Goal: Navigation & Orientation: Find specific page/section

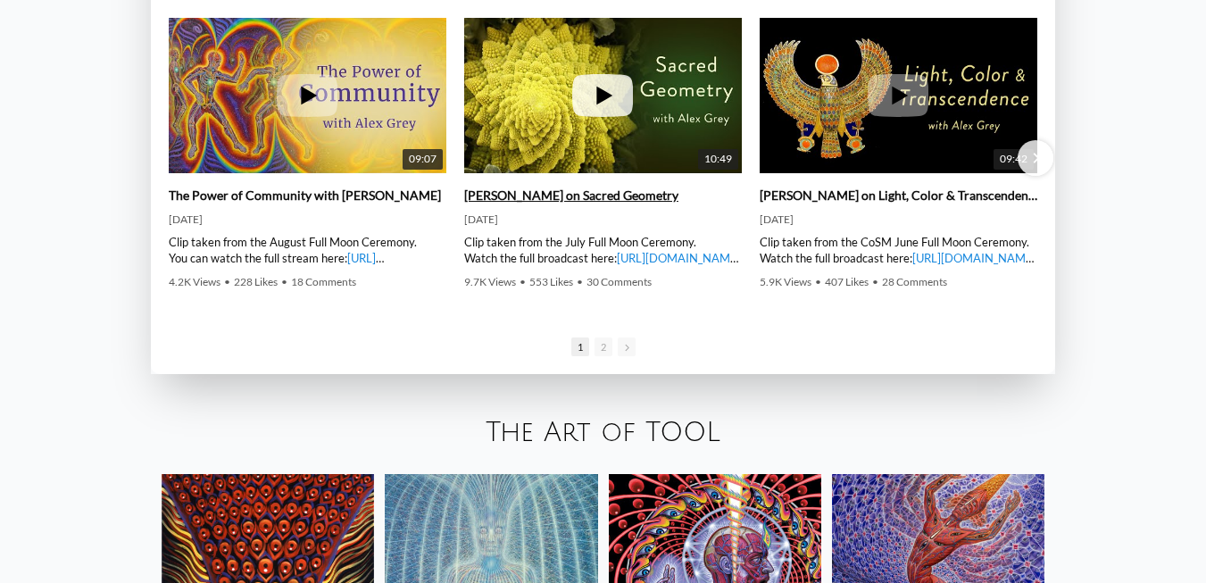
scroll to position [2588, 0]
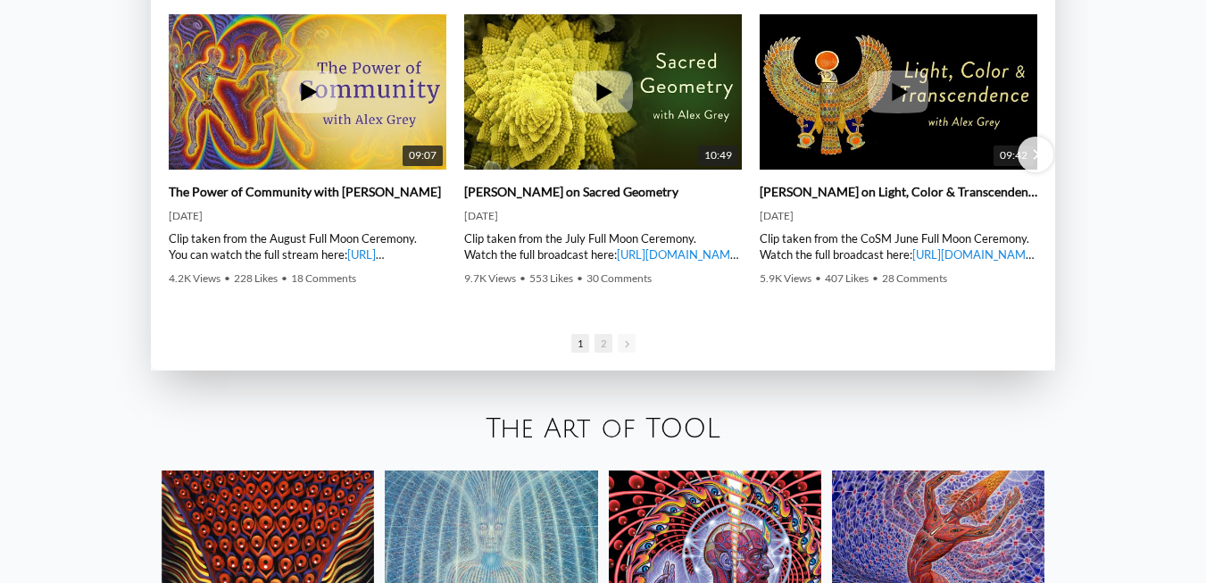
click at [604, 346] on span "2" at bounding box center [603, 343] width 18 height 19
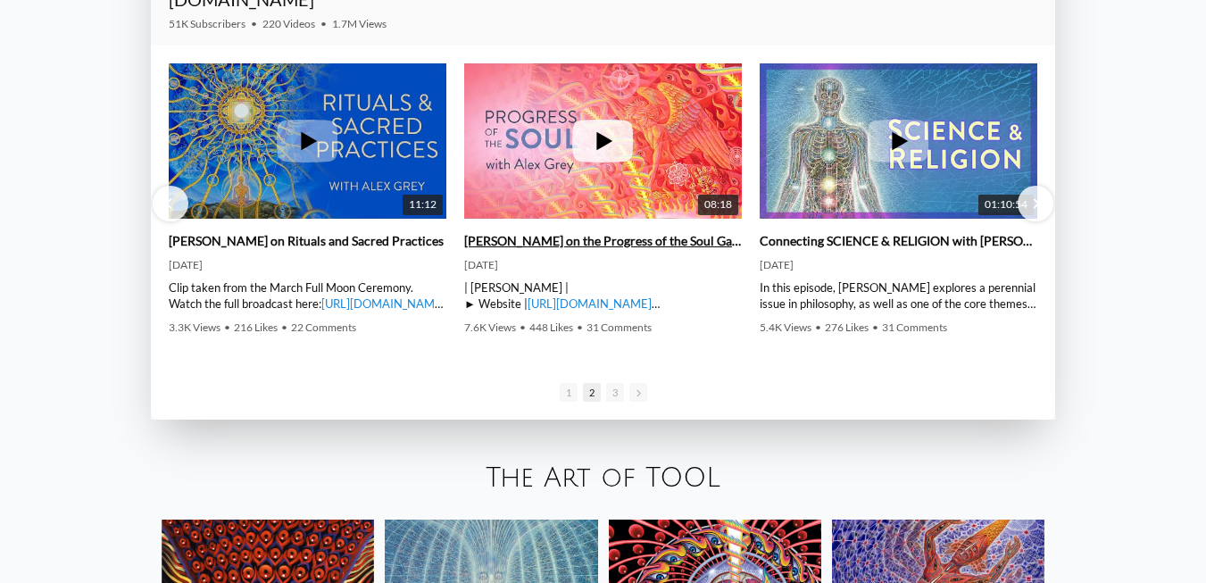
scroll to position [2499, 0]
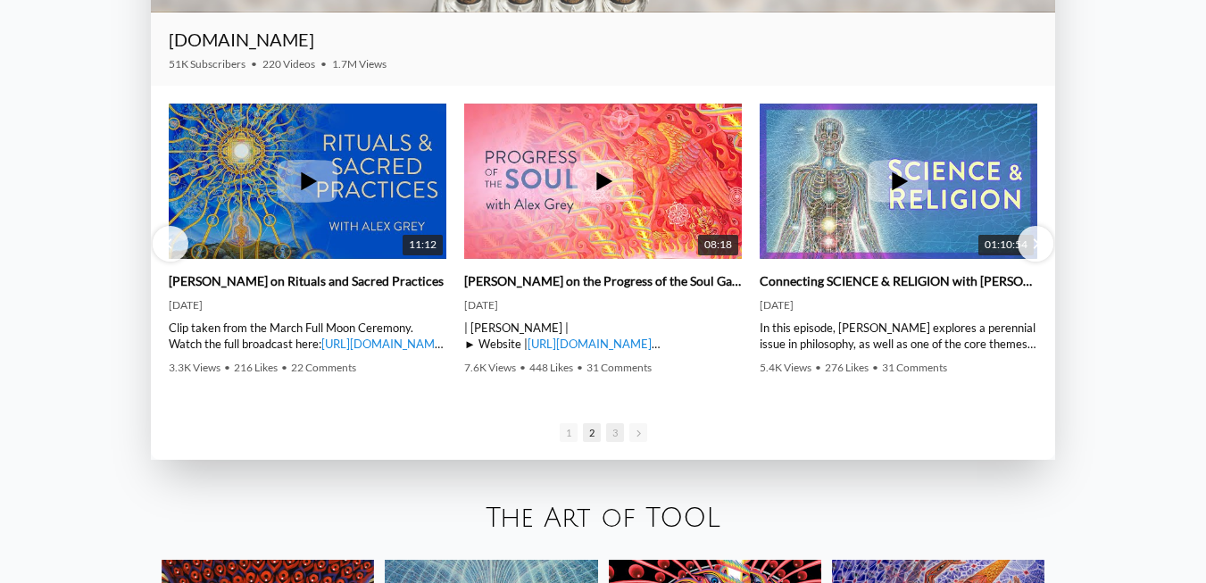
click at [614, 434] on span "3" at bounding box center [615, 432] width 18 height 19
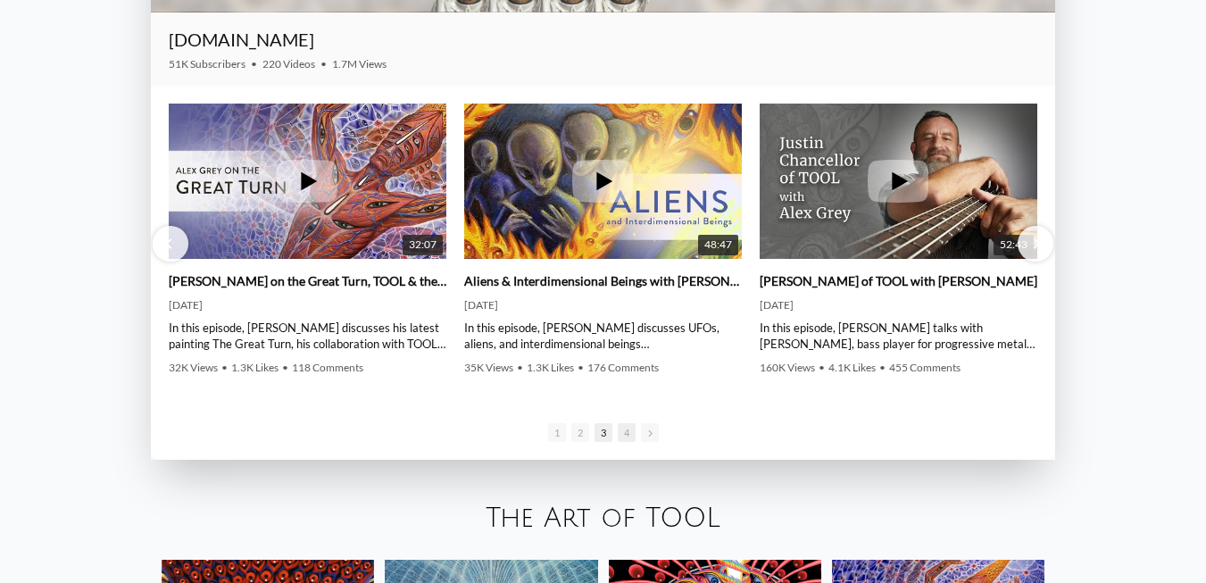
click at [627, 433] on span "4" at bounding box center [627, 432] width 18 height 19
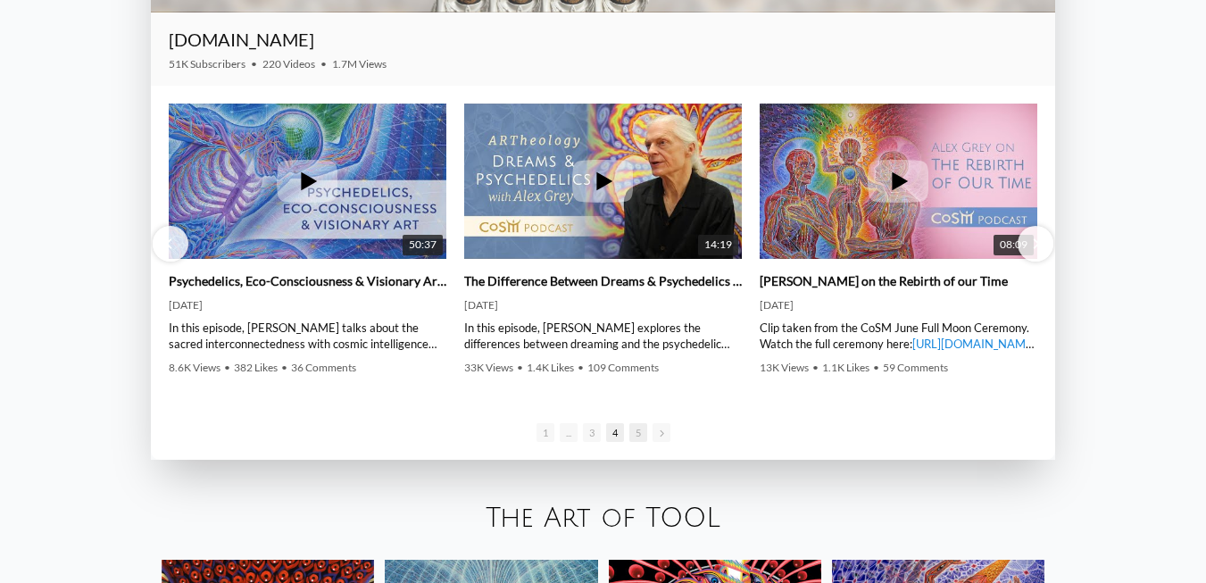
click at [638, 436] on span "5" at bounding box center [638, 432] width 18 height 19
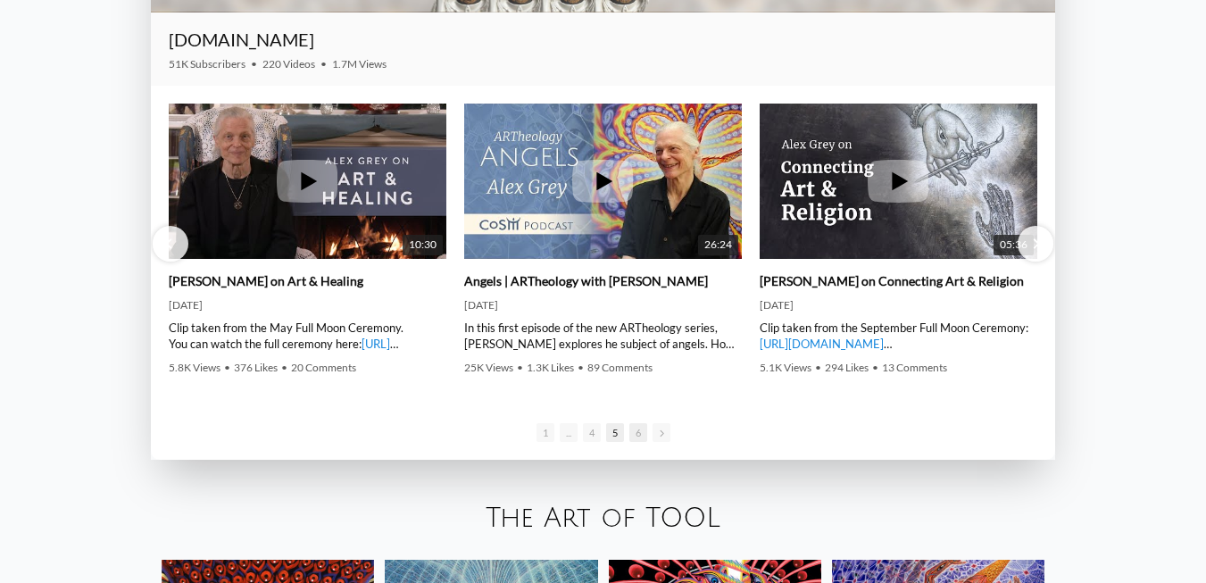
click at [637, 432] on span "6" at bounding box center [638, 432] width 18 height 19
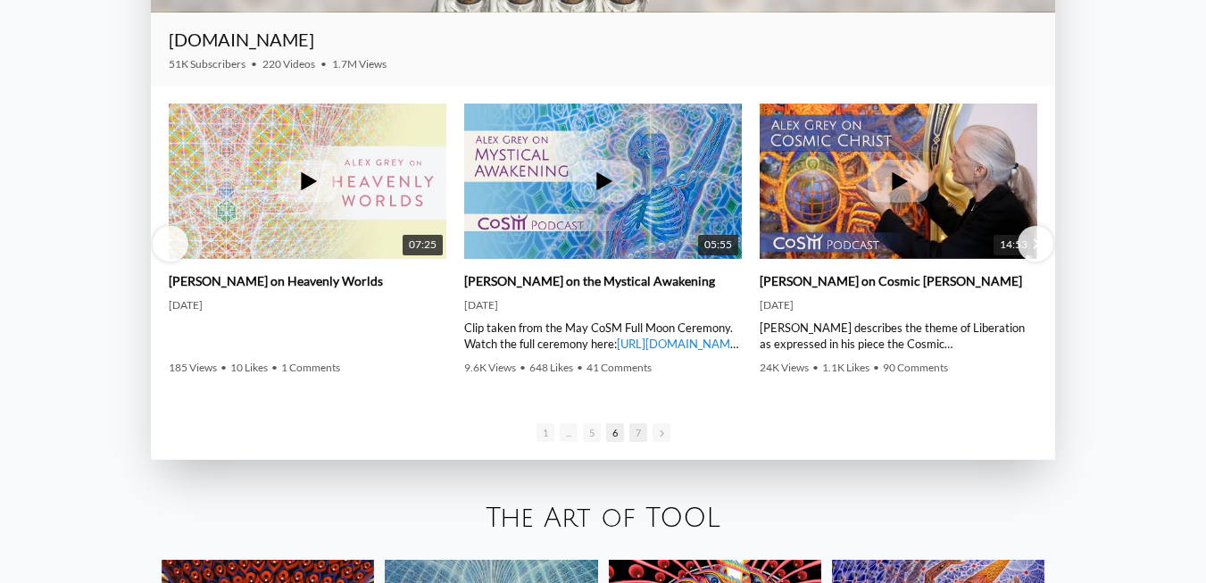
click at [639, 434] on span "7" at bounding box center [638, 432] width 18 height 19
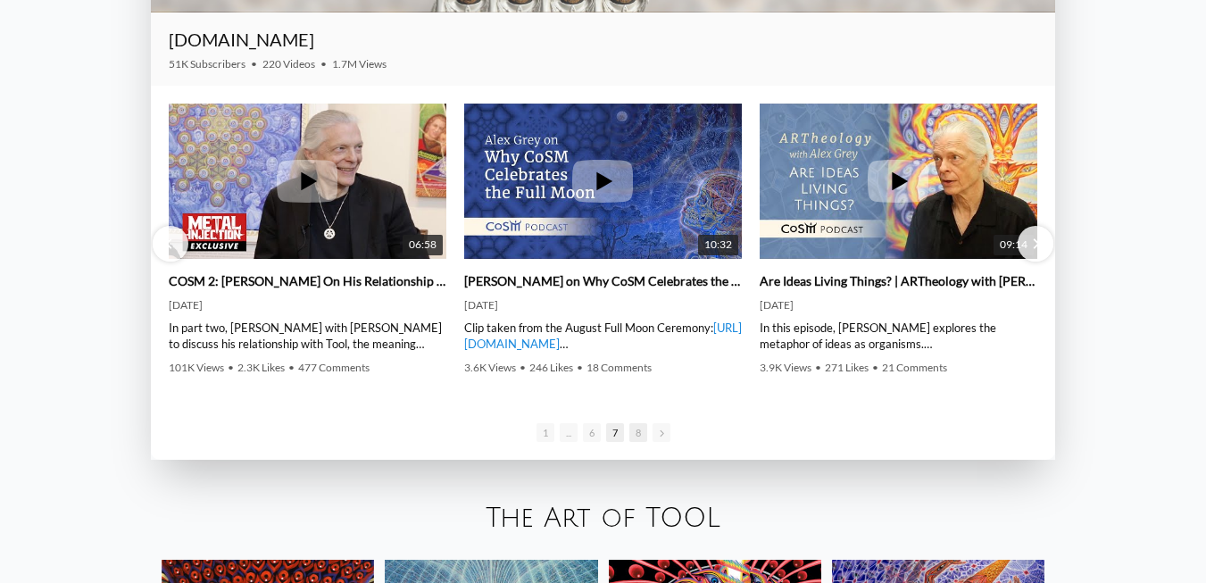
click at [638, 433] on span "8" at bounding box center [638, 432] width 18 height 19
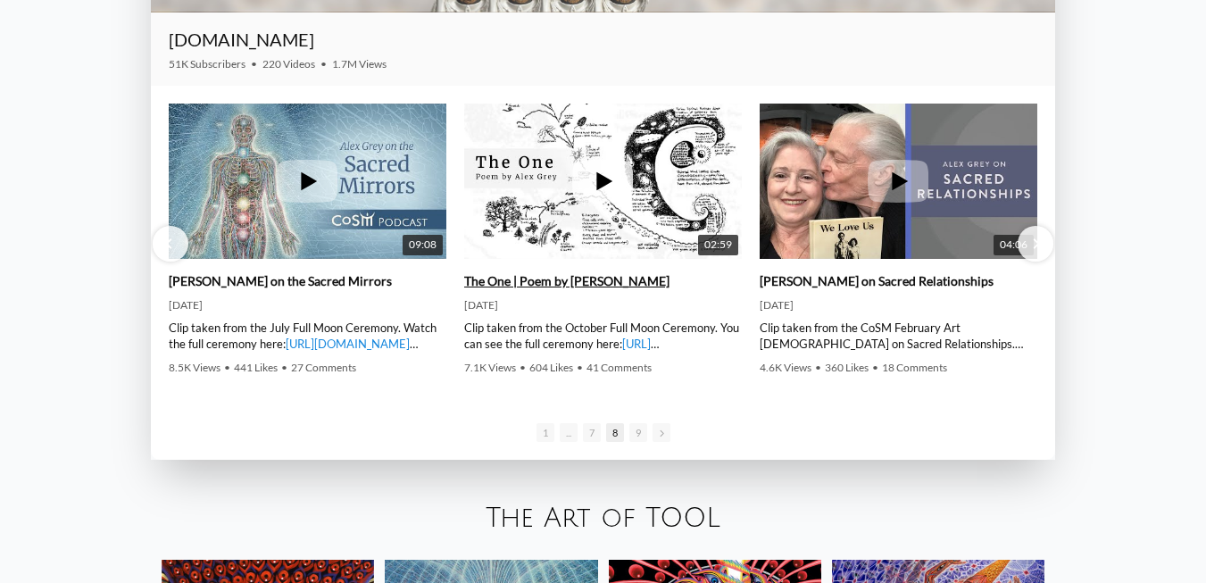
click at [604, 185] on icon at bounding box center [605, 181] width 16 height 19
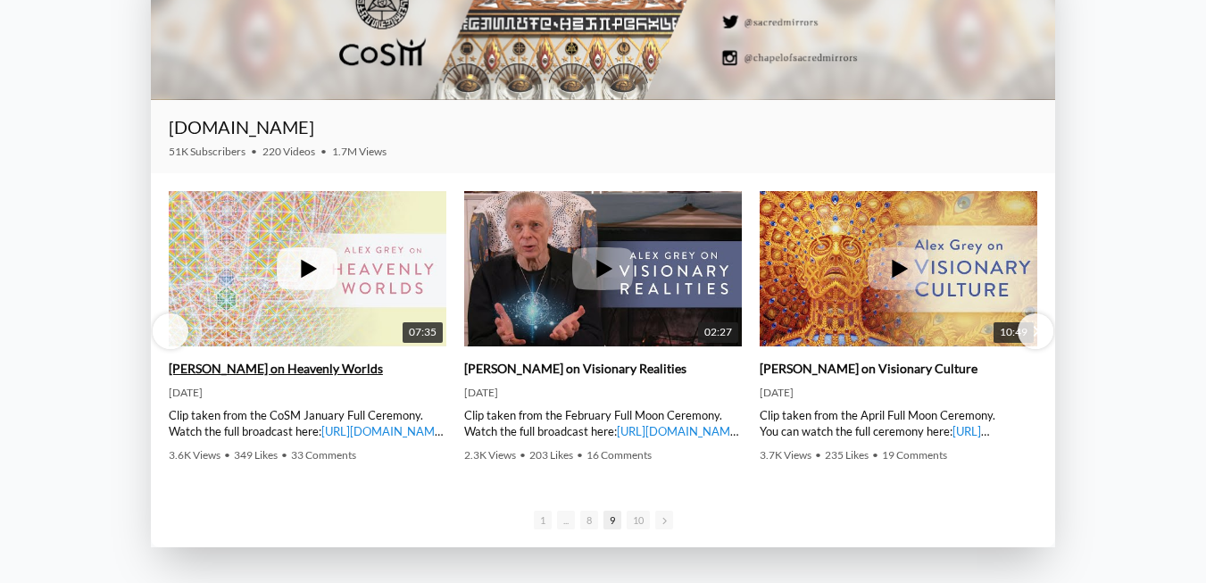
scroll to position [2410, 0]
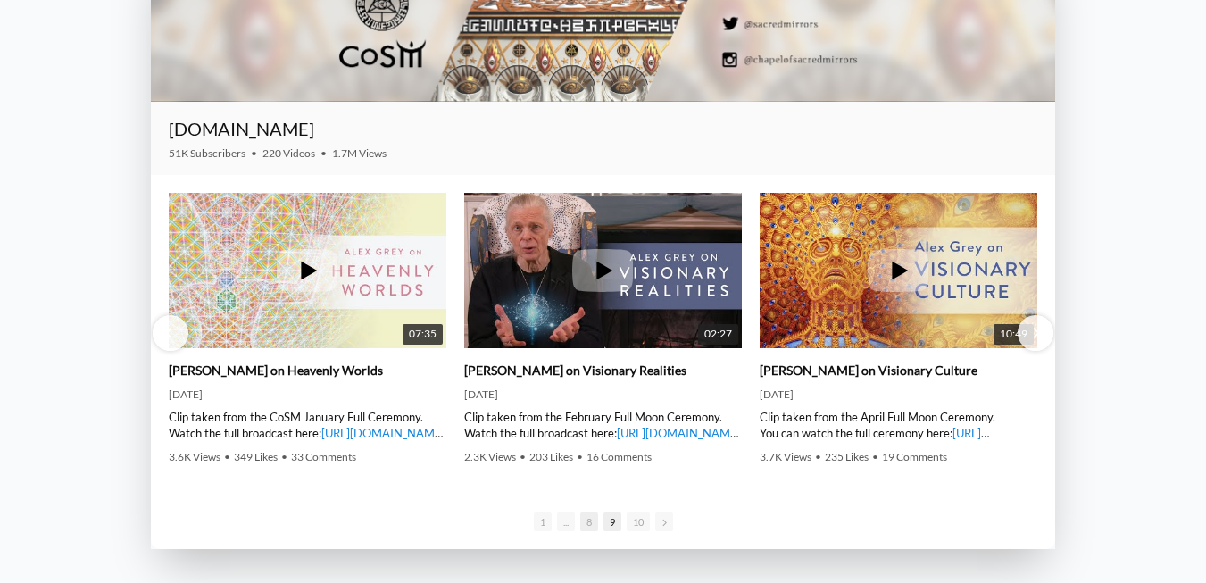
click at [589, 522] on span "8" at bounding box center [589, 521] width 18 height 19
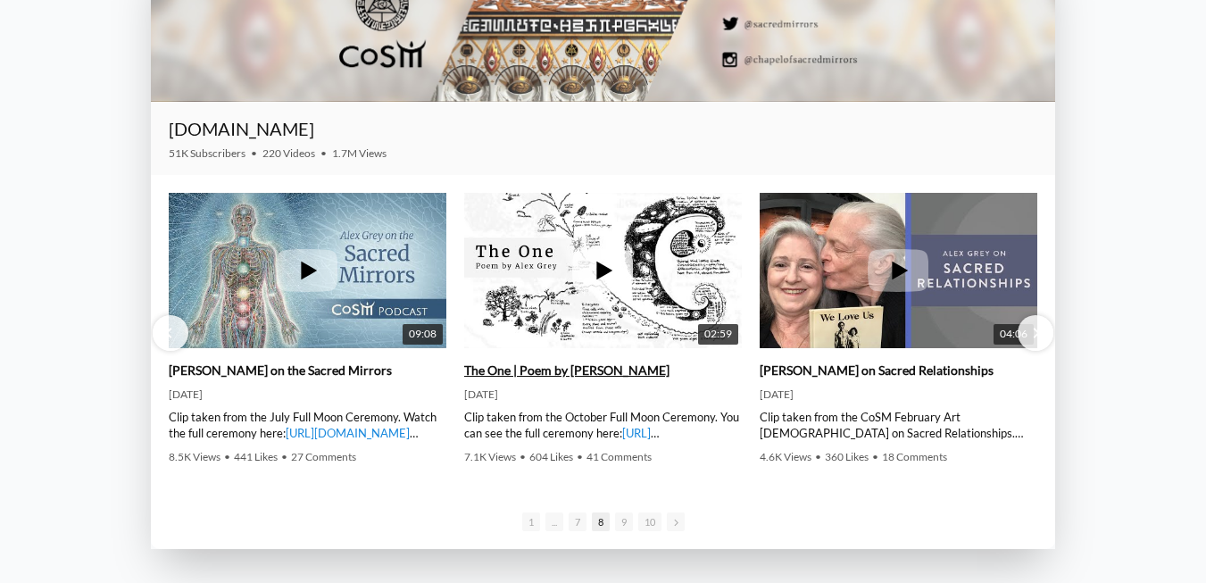
click at [599, 267] on icon at bounding box center [605, 271] width 16 height 19
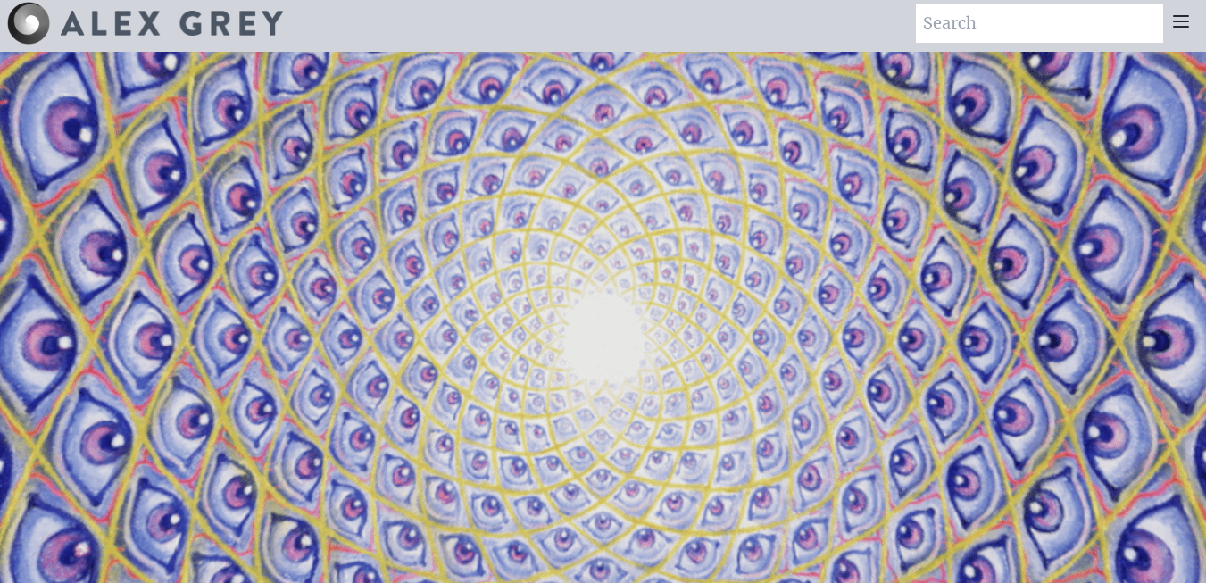
scroll to position [0, 0]
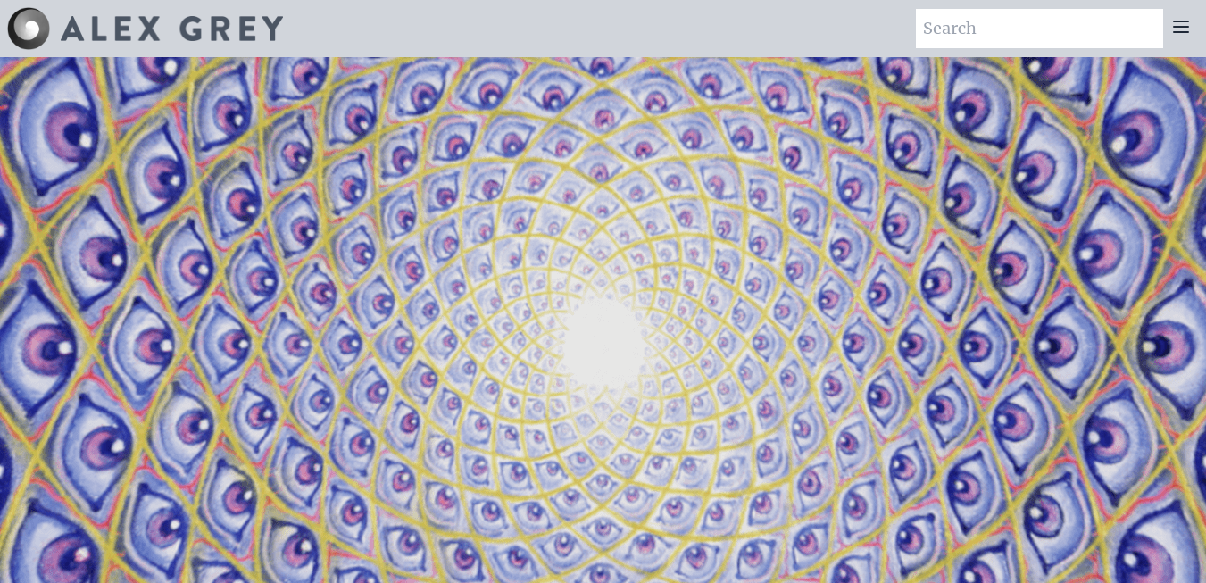
click at [1186, 29] on icon at bounding box center [1180, 26] width 21 height 21
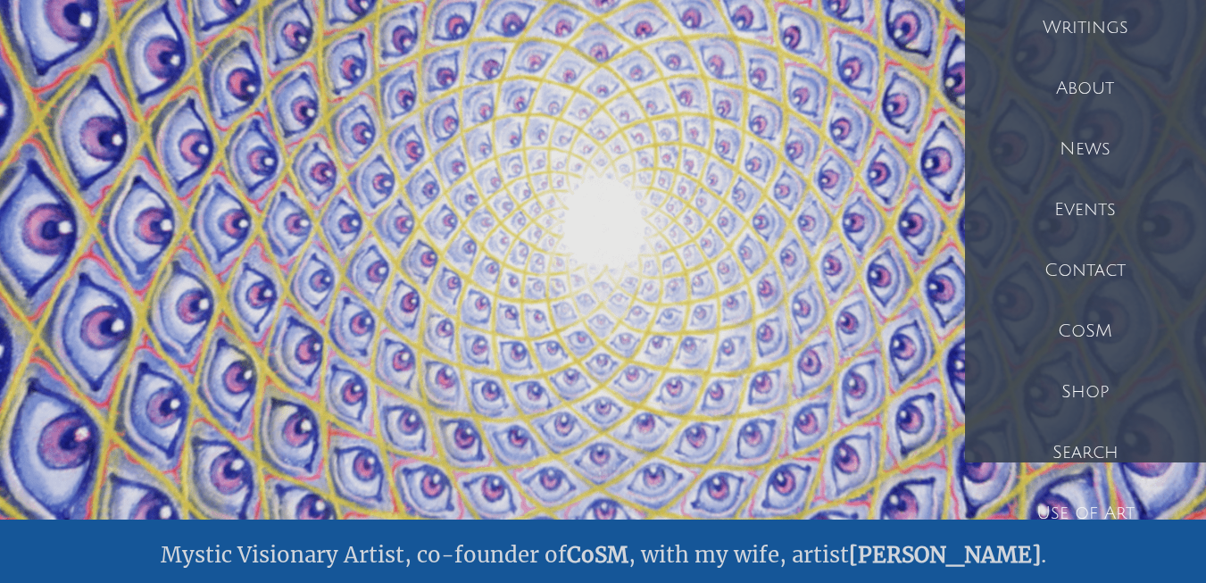
scroll to position [89, 0]
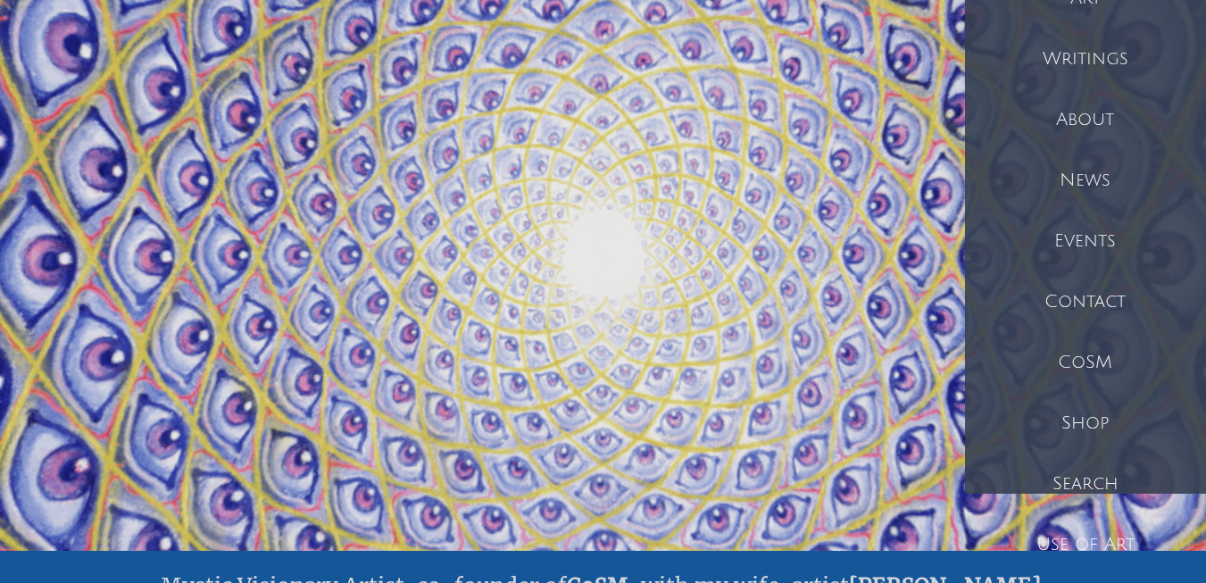
click at [1072, 121] on div "About" at bounding box center [1085, 119] width 241 height 61
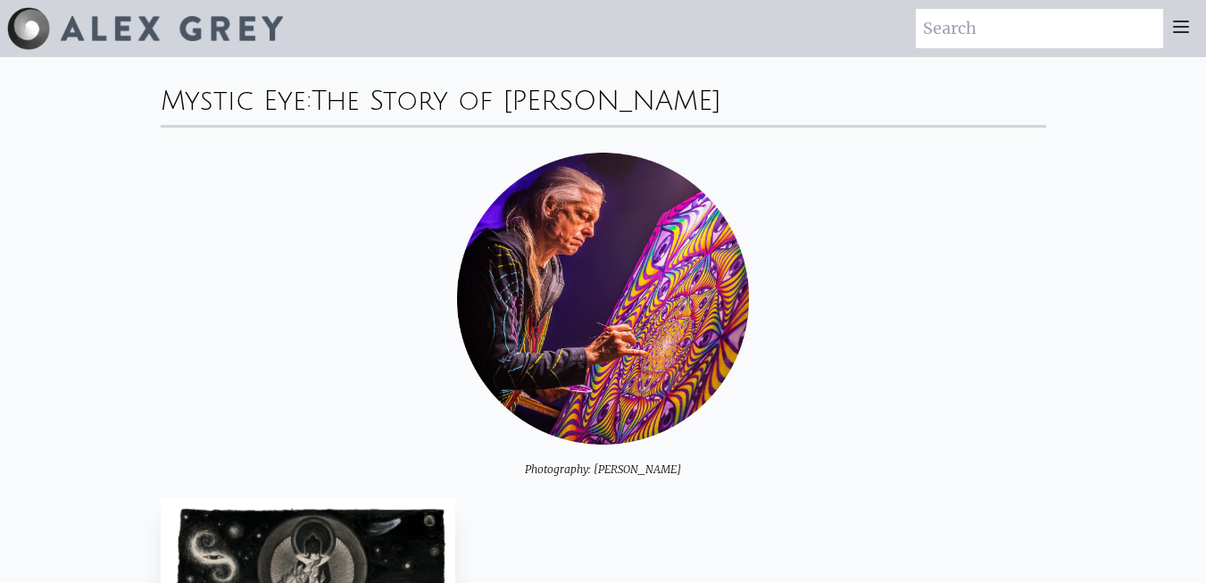
click at [1180, 30] on icon at bounding box center [1180, 26] width 21 height 21
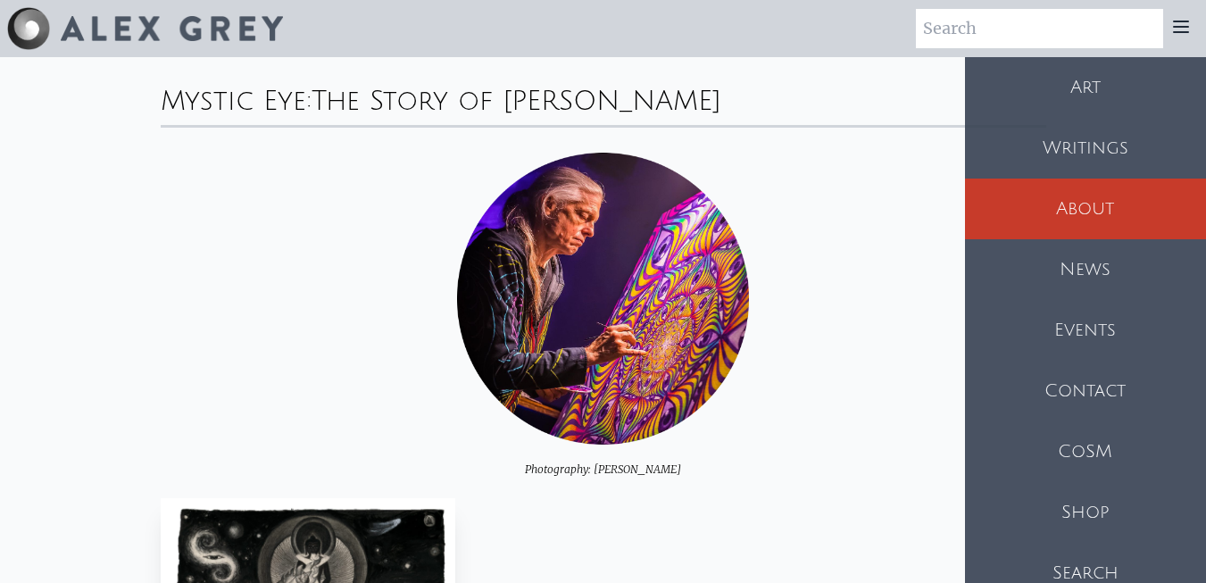
click at [1084, 260] on div "News" at bounding box center [1085, 269] width 241 height 61
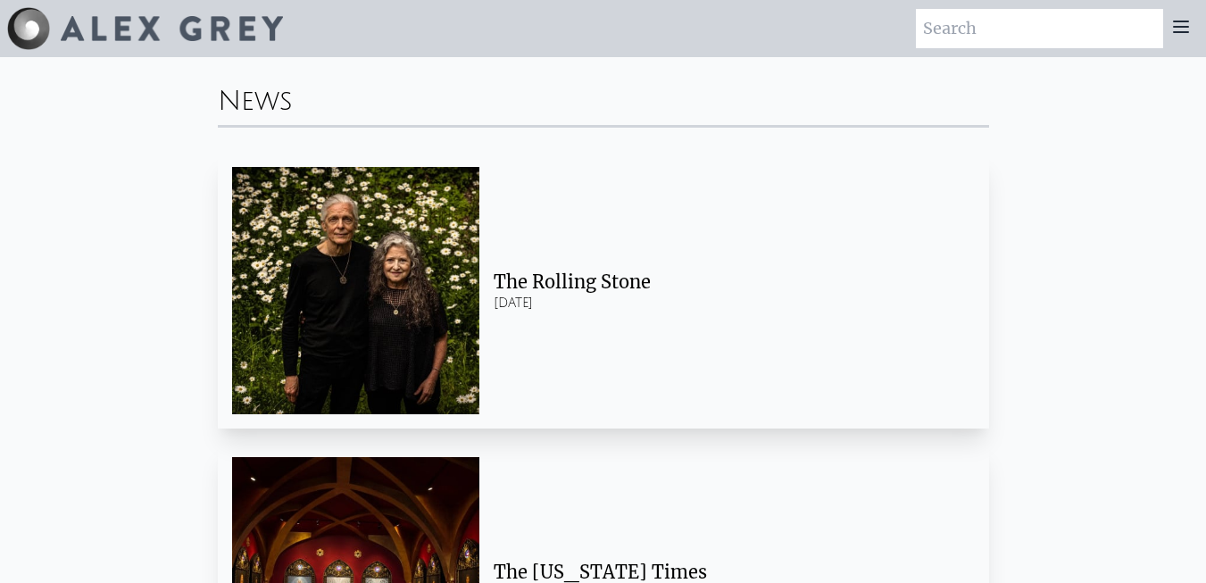
click at [1185, 29] on icon at bounding box center [1180, 26] width 21 height 21
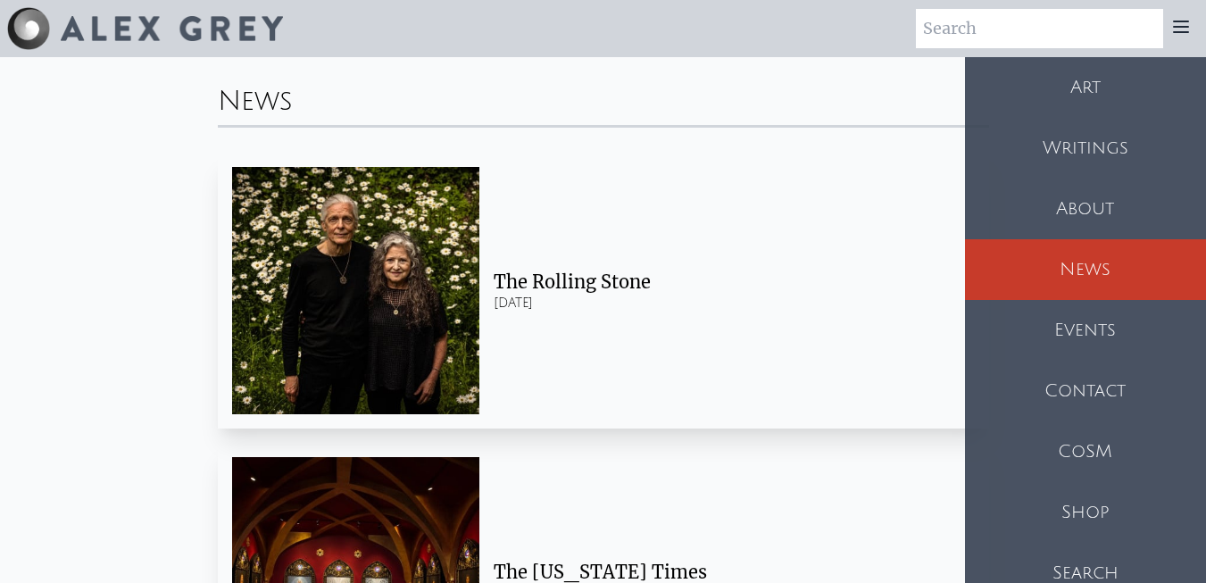
click at [1092, 447] on div "CoSM" at bounding box center [1085, 451] width 241 height 61
